Goal: Task Accomplishment & Management: Complete application form

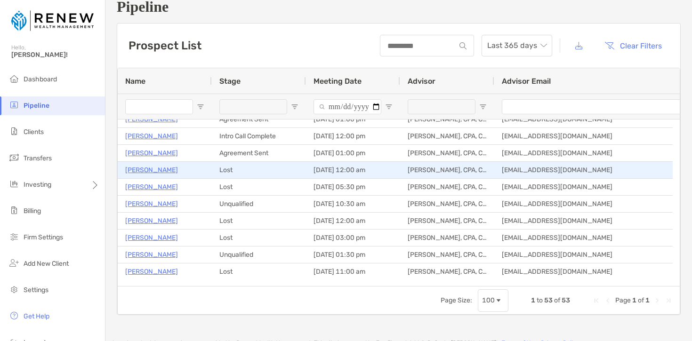
scroll to position [191, 0]
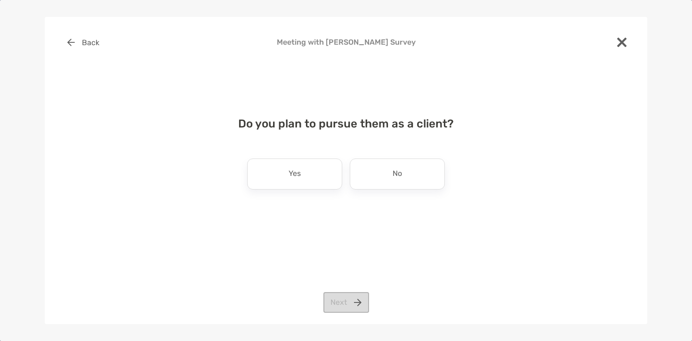
scroll to position [138, 0]
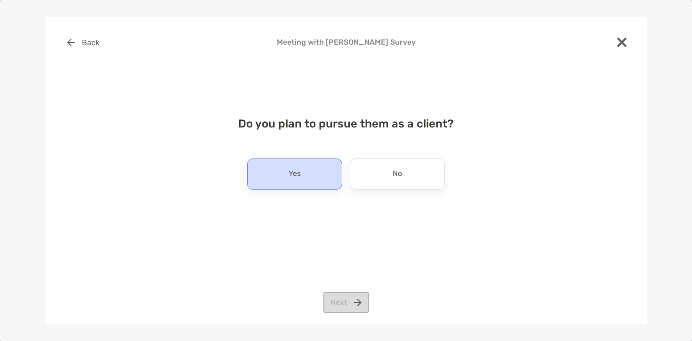
click at [284, 172] on div "Yes" at bounding box center [294, 174] width 95 height 31
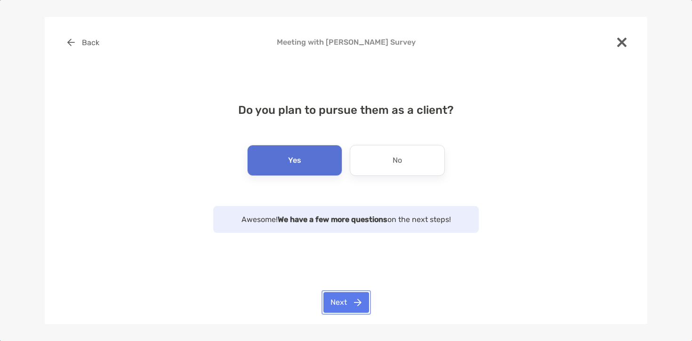
click at [352, 302] on button "Next" at bounding box center [347, 302] width 46 height 21
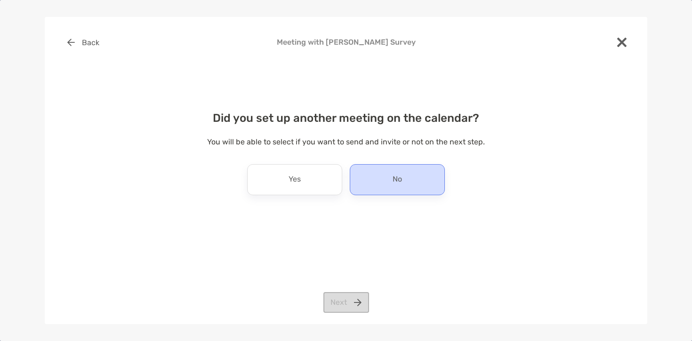
click at [379, 172] on div "No" at bounding box center [397, 179] width 95 height 31
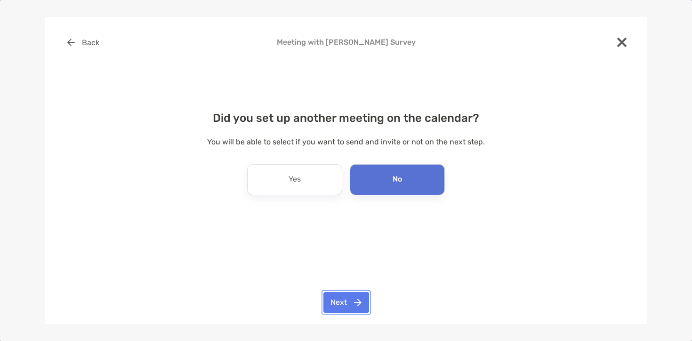
click at [362, 299] on button "Next" at bounding box center [347, 302] width 46 height 21
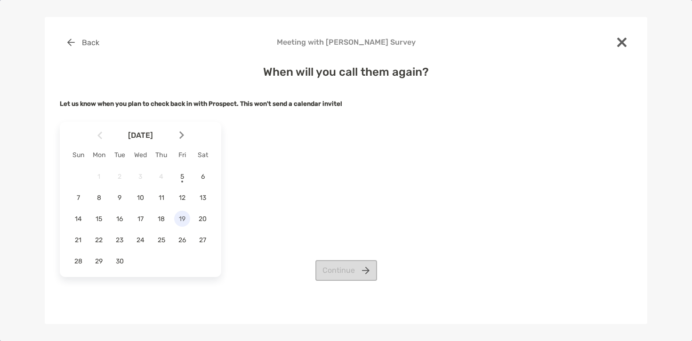
click at [188, 220] on span "19" at bounding box center [182, 219] width 16 height 8
click at [351, 284] on div "Back Meeting with Victoria Hall Survey When will you call them again? Let us kn…" at bounding box center [346, 171] width 603 height 308
click at [352, 276] on button "Continue" at bounding box center [347, 270] width 62 height 21
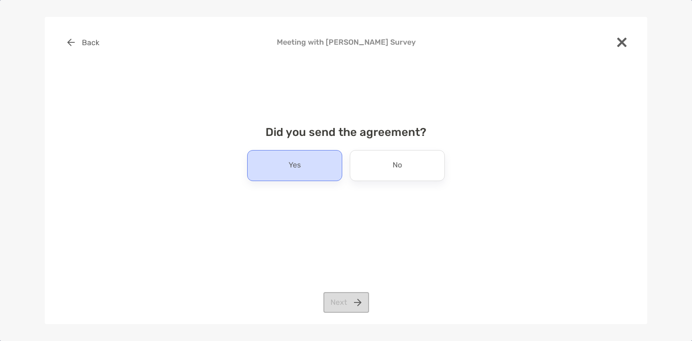
click at [327, 170] on div "Yes" at bounding box center [294, 165] width 95 height 31
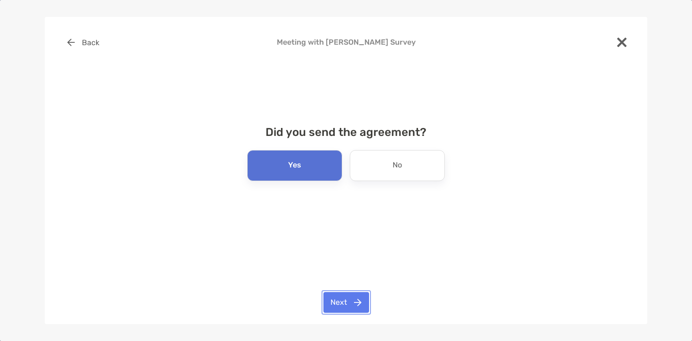
click at [349, 300] on button "Next" at bounding box center [347, 302] width 46 height 21
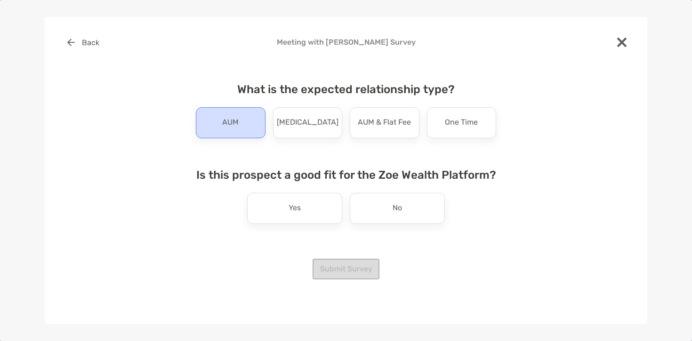
click at [249, 114] on div "AUM" at bounding box center [231, 122] width 70 height 31
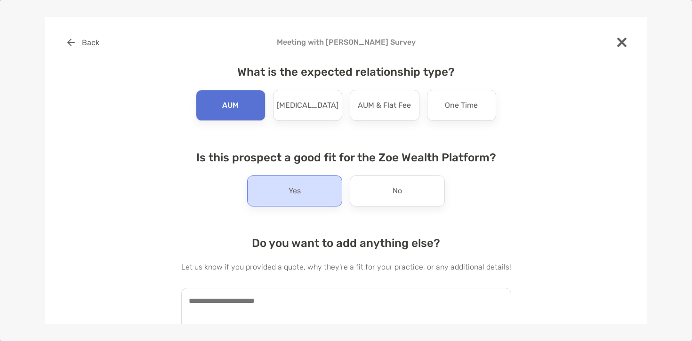
click at [322, 182] on div "Yes" at bounding box center [294, 191] width 95 height 31
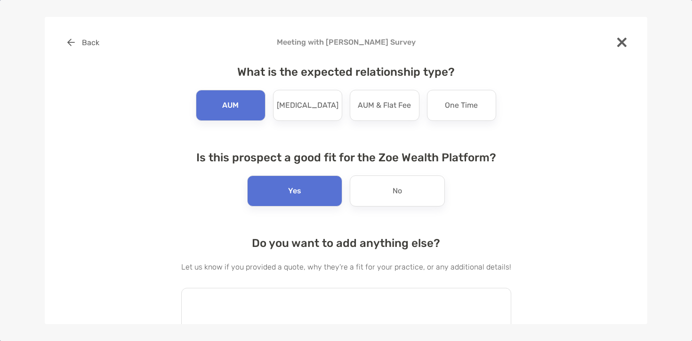
click at [331, 311] on textarea at bounding box center [346, 310] width 330 height 44
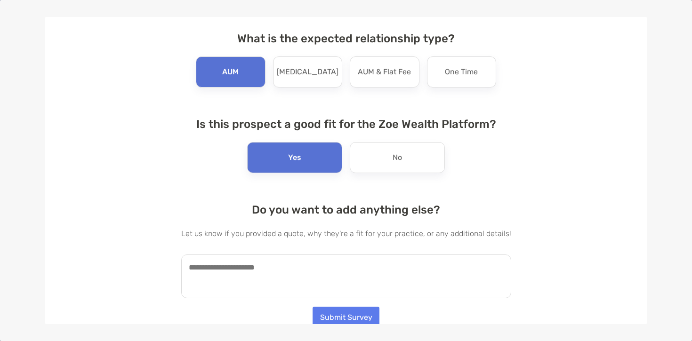
scroll to position [37, 0]
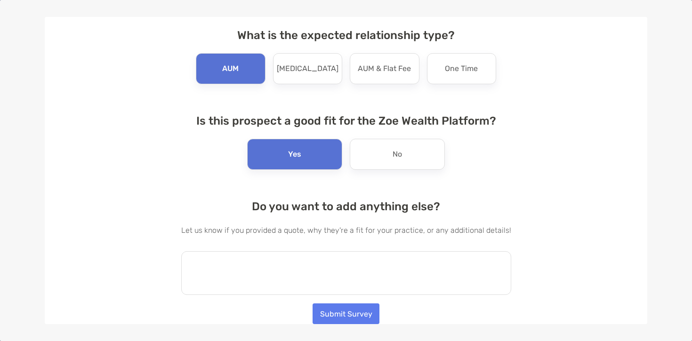
click at [295, 264] on textarea at bounding box center [346, 274] width 330 height 44
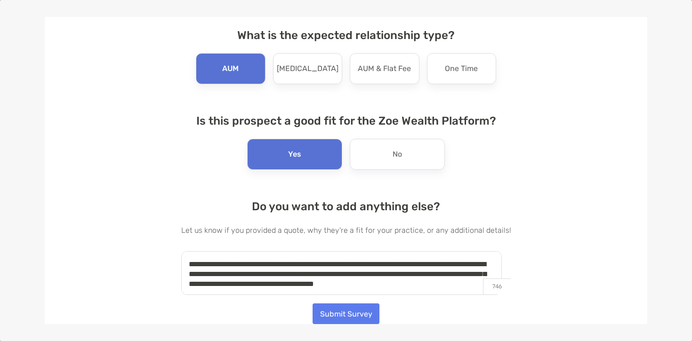
scroll to position [4, 0]
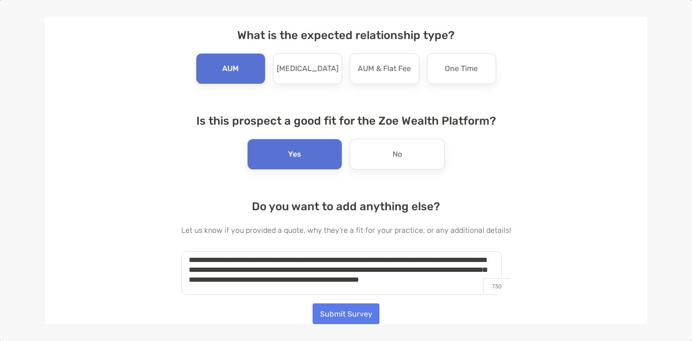
type textarea "**********"
click at [359, 315] on button "Submit Survey" at bounding box center [346, 314] width 67 height 21
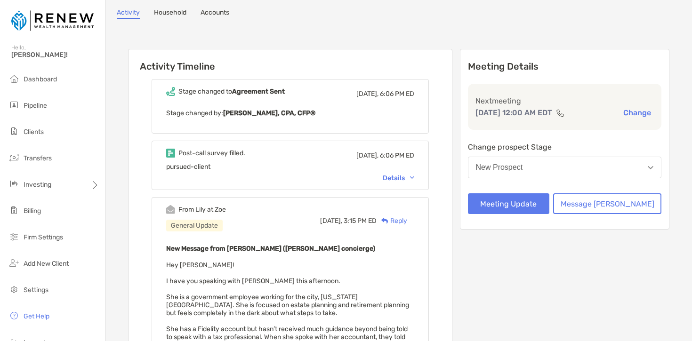
scroll to position [0, 0]
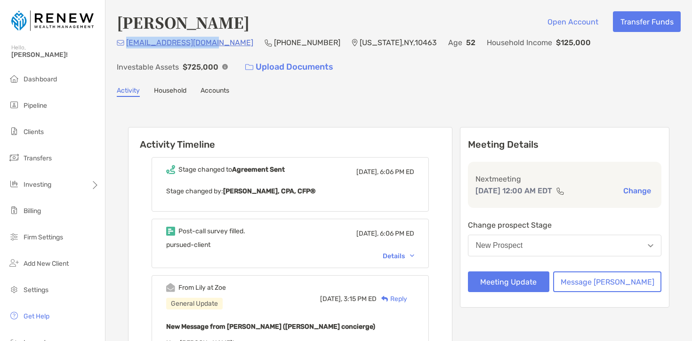
drag, startPoint x: 211, startPoint y: 44, endPoint x: 128, endPoint y: 44, distance: 82.9
click at [128, 44] on div "toriahallny@yahoo.com (646) 643-7179 New York , NY , 10463 Age 52 Household Inc…" at bounding box center [399, 57] width 564 height 41
copy p "toriahallny@yahoo.com"
